Goal: Check status

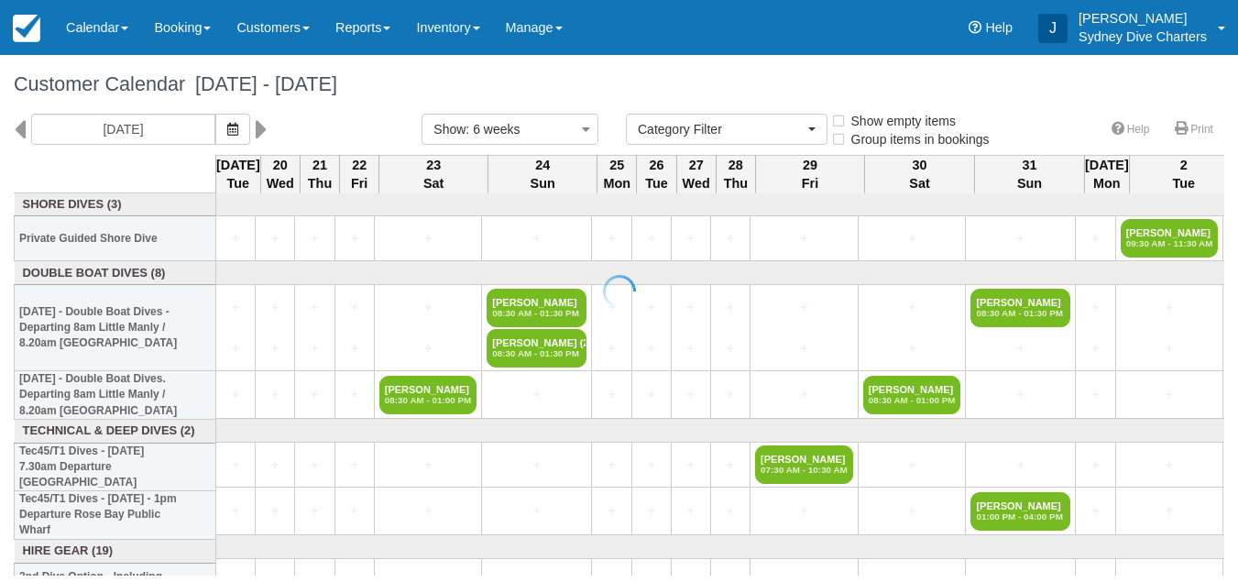
select select
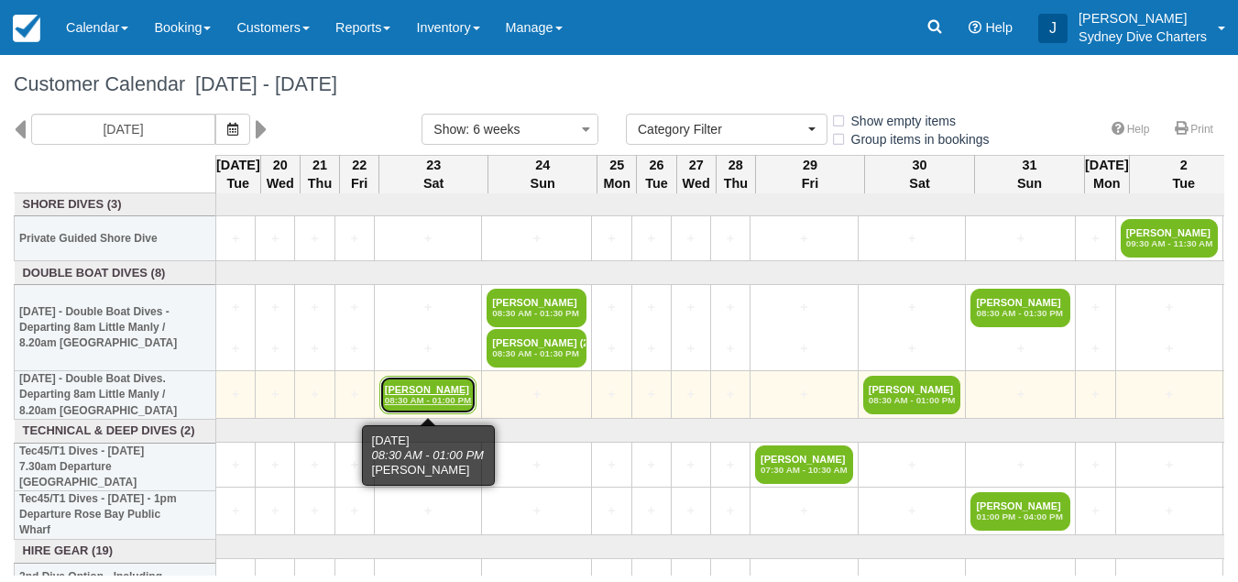
click at [427, 390] on link "James Fleet 08:30 AM - 01:00 PM" at bounding box center [428, 395] width 98 height 38
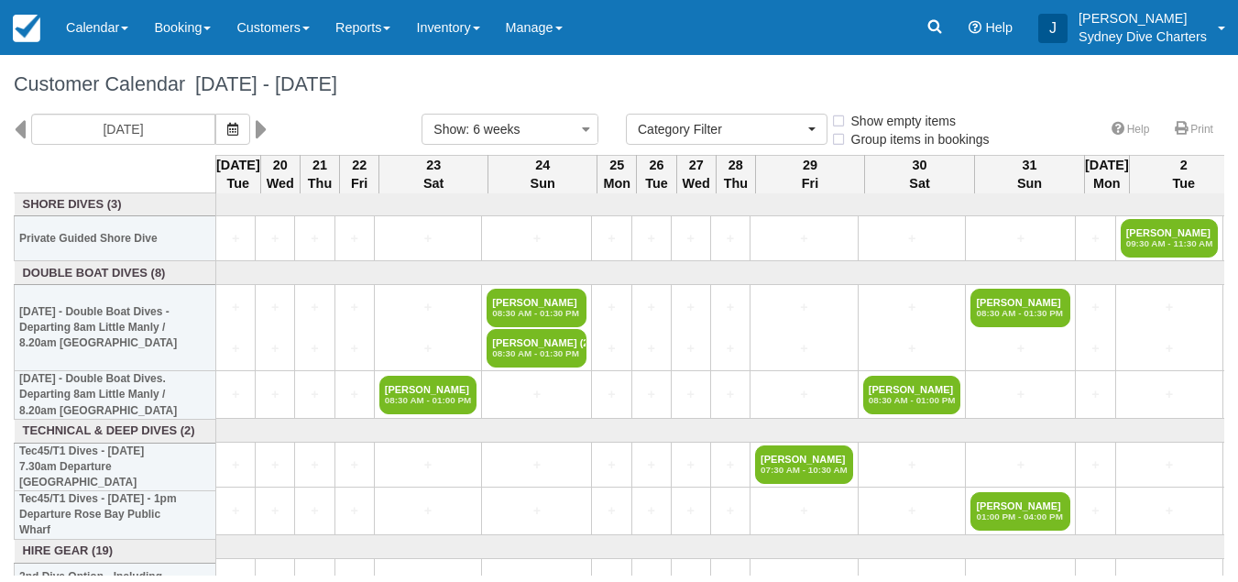
select select
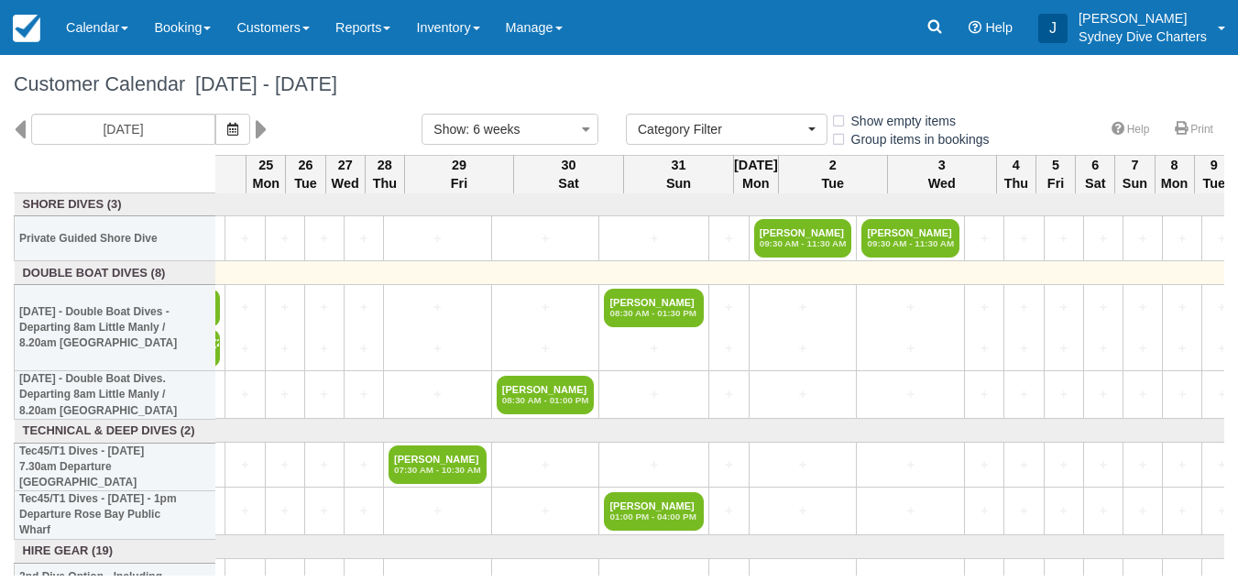
scroll to position [0, 373]
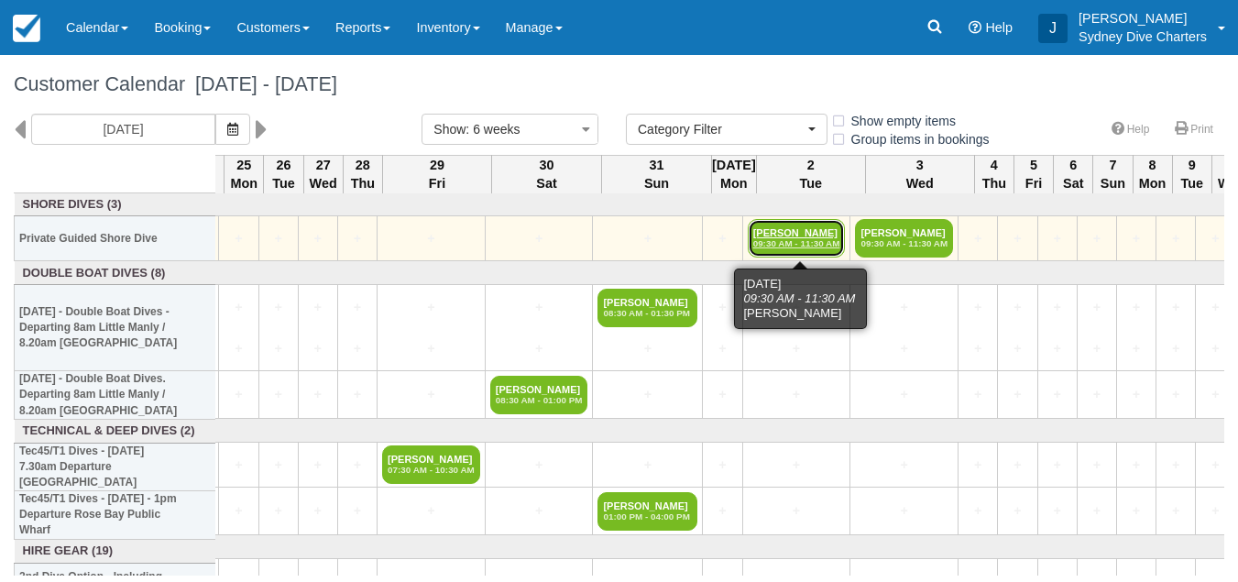
click at [800, 228] on link "[PERSON_NAME] 09:30 AM - 11:30 AM" at bounding box center [797, 238] width 98 height 38
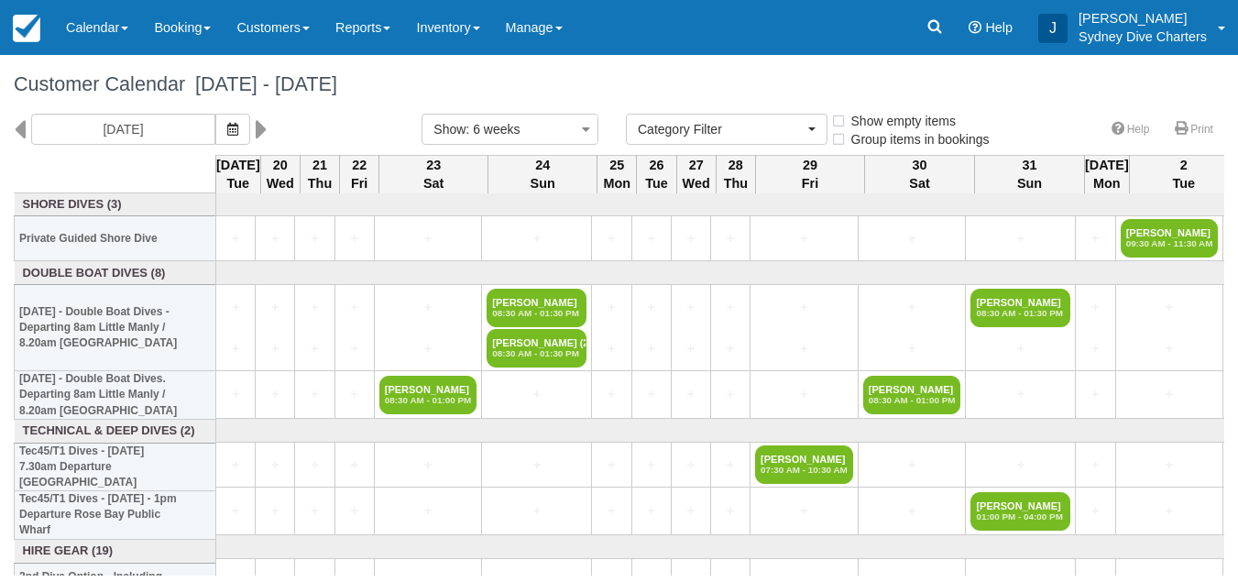
select select
